Goal: Feedback & Contribution: Contribute content

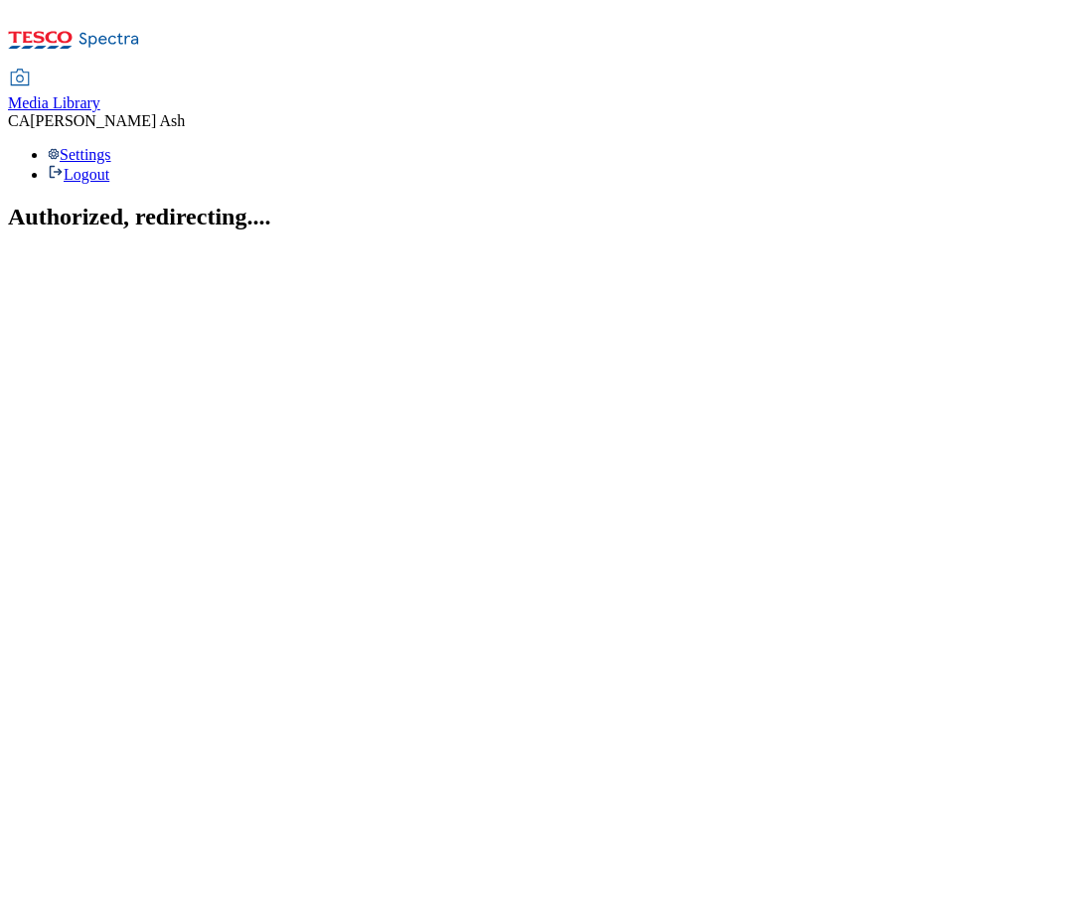
click at [100, 94] on span "Media Library" at bounding box center [54, 102] width 92 height 17
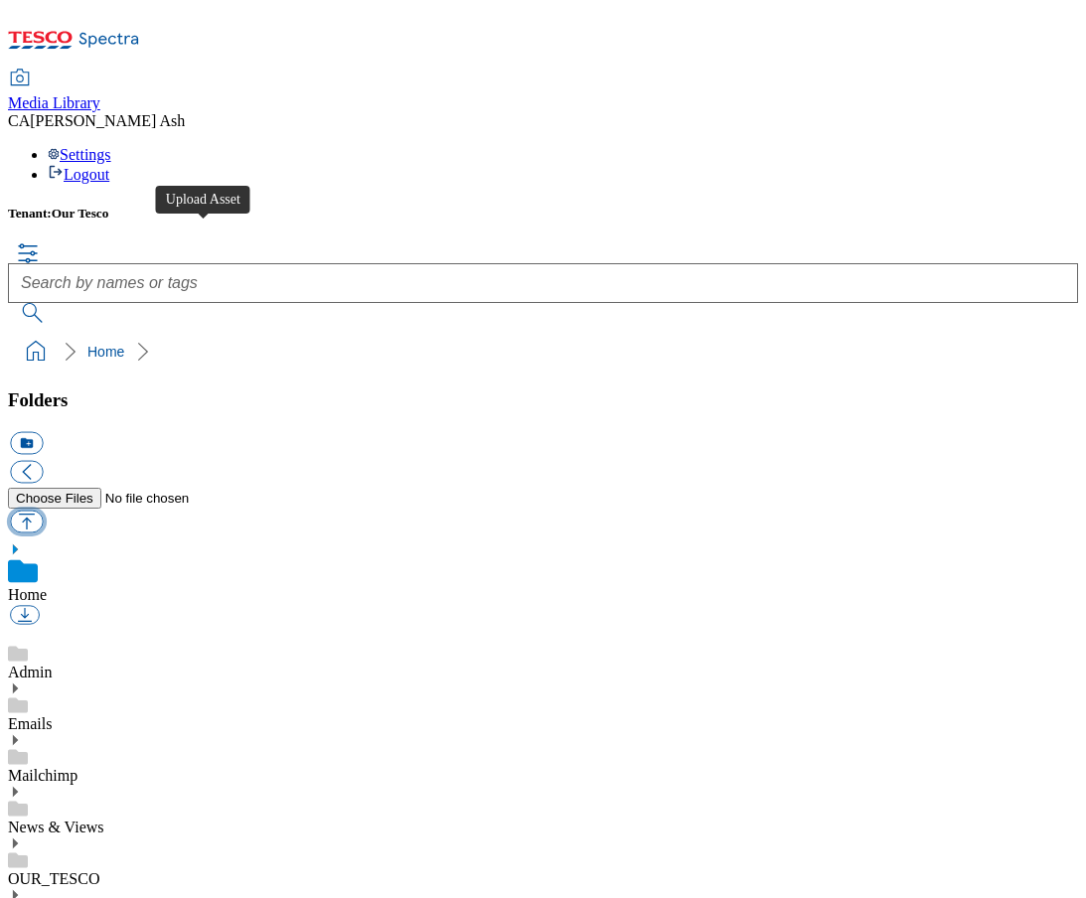
click at [43, 510] on button "button" at bounding box center [26, 521] width 33 height 23
type input "C:\fakepath\Terms Halloween.pdf"
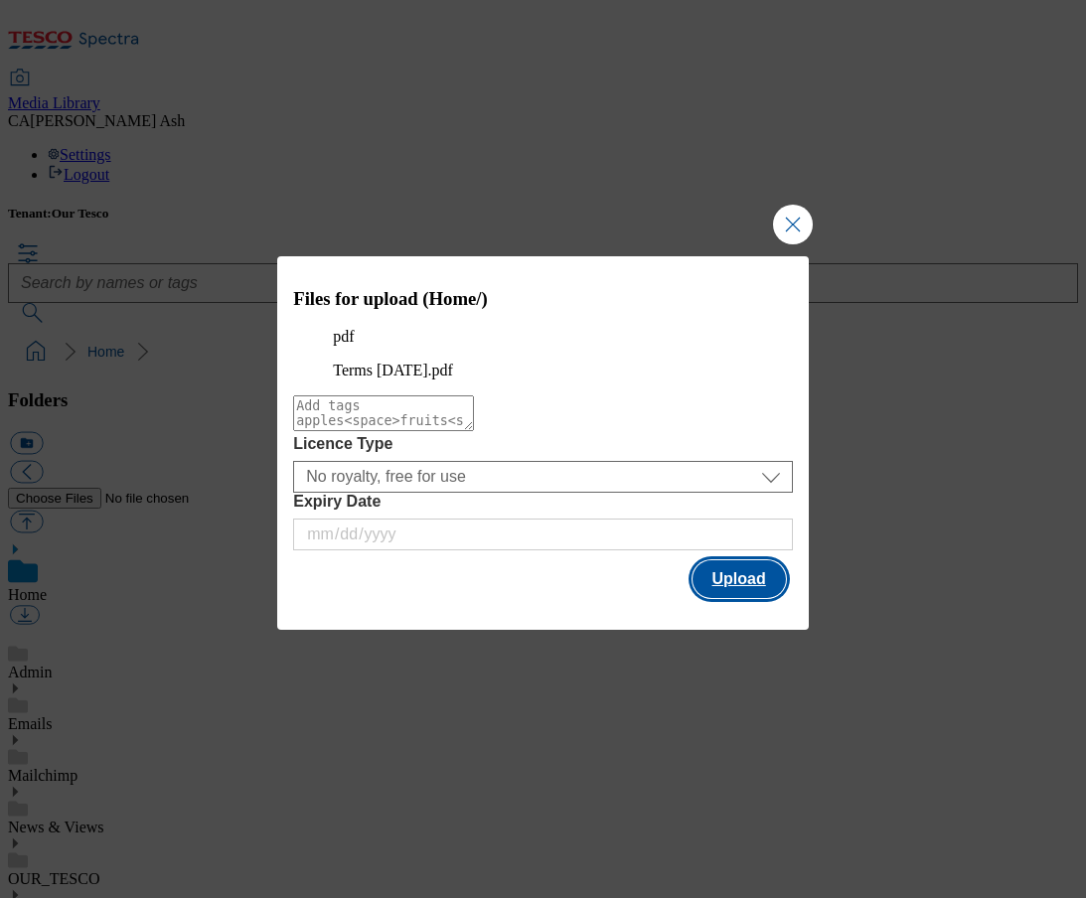
click at [737, 595] on button "Upload" at bounding box center [738, 579] width 93 height 38
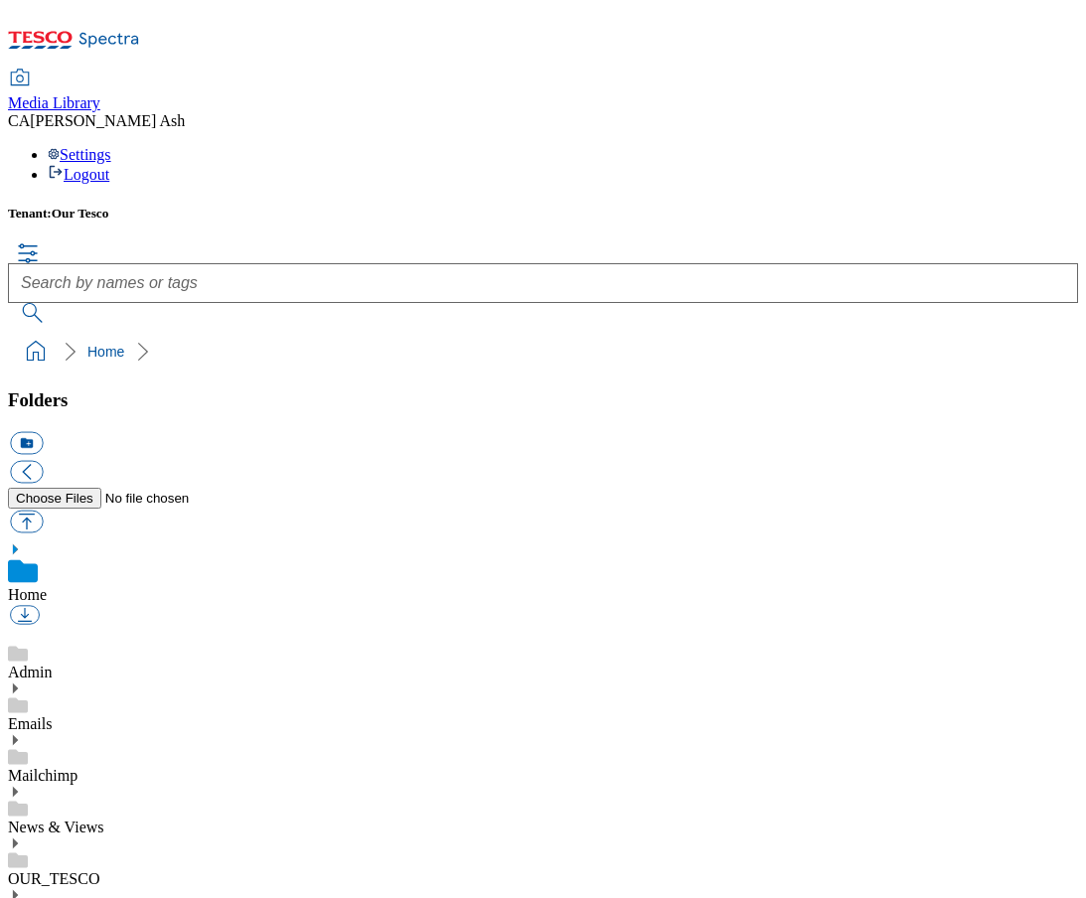
click at [1025, 206] on div "Tenant: Our Tesco" at bounding box center [543, 264] width 1070 height 117
